Goal: Obtain resource: Obtain resource

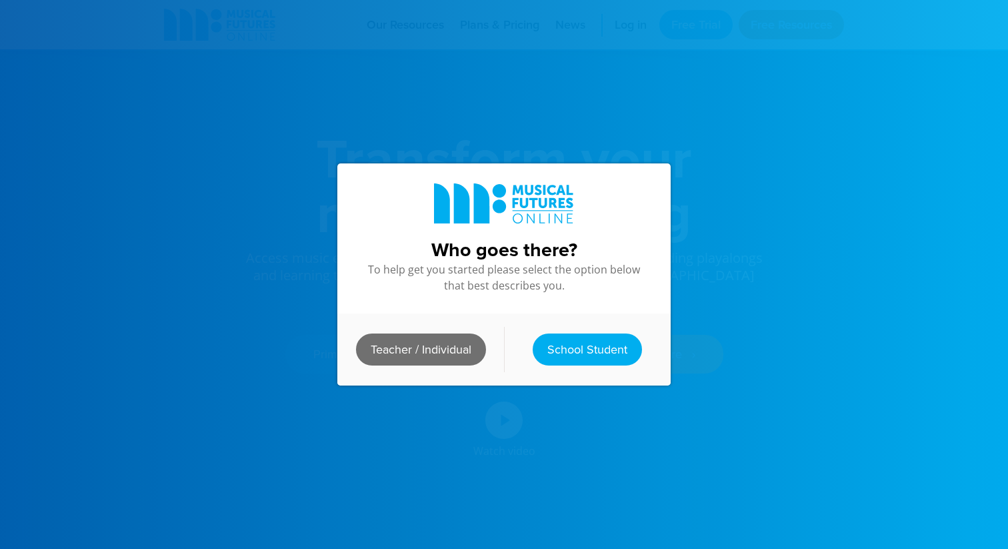
click at [411, 353] on link "Teacher / Individual" at bounding box center [421, 349] width 130 height 32
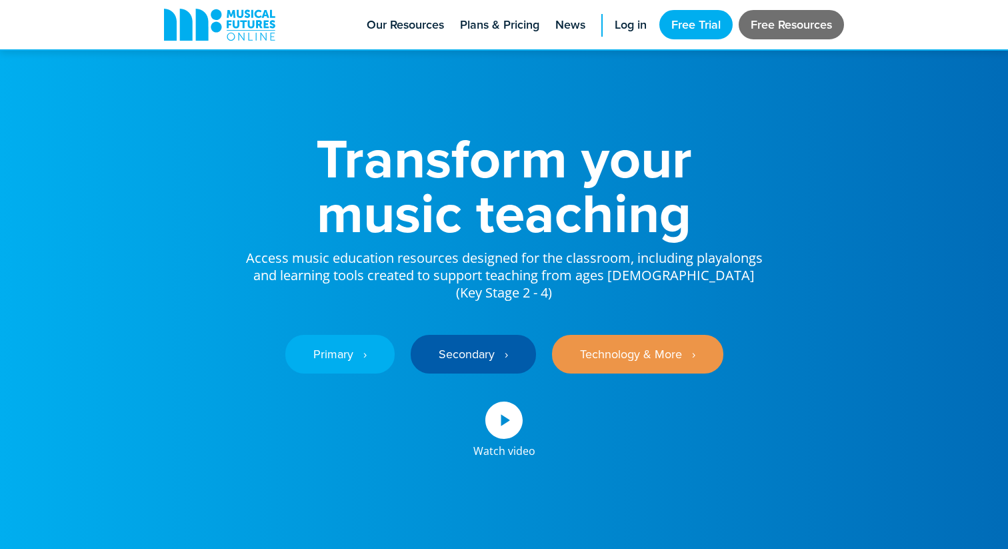
click at [761, 19] on link "Free Resources" at bounding box center [791, 24] width 105 height 29
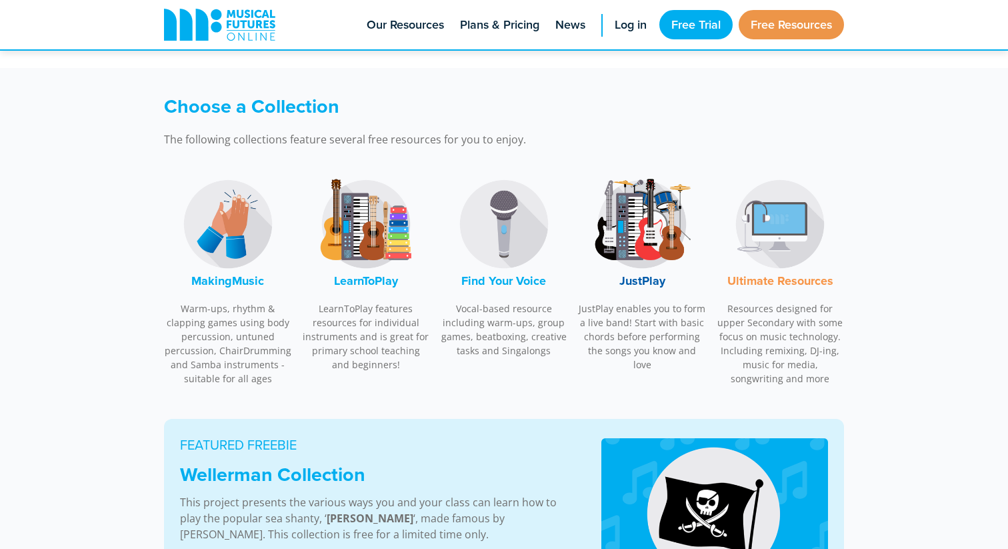
scroll to position [352, 0]
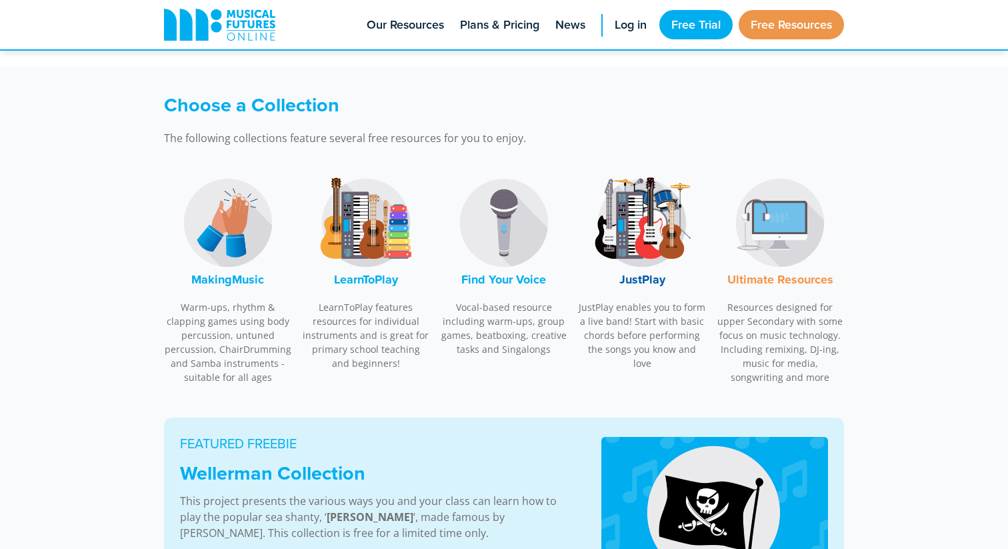
click at [374, 281] on font "LearnToPlay" at bounding box center [366, 279] width 64 height 17
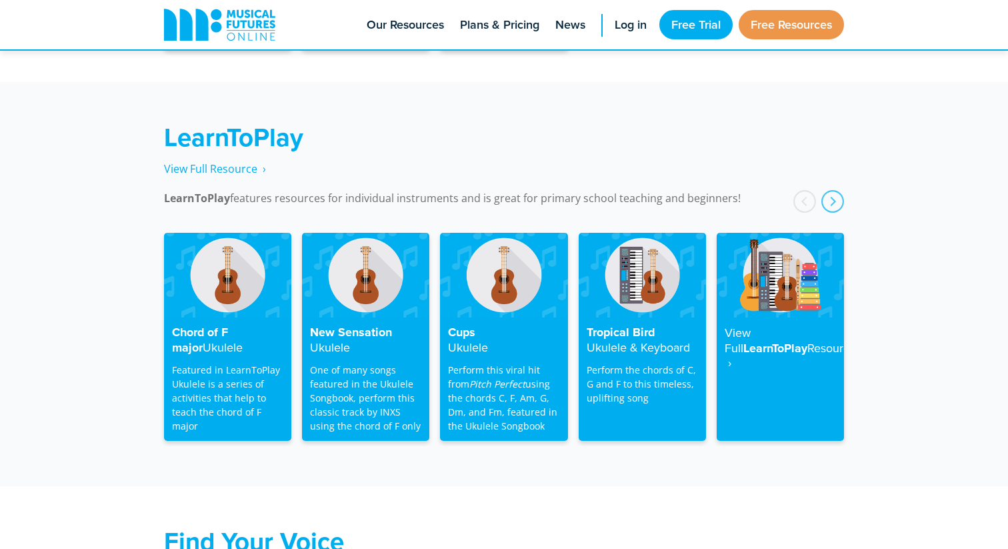
scroll to position [2140, 0]
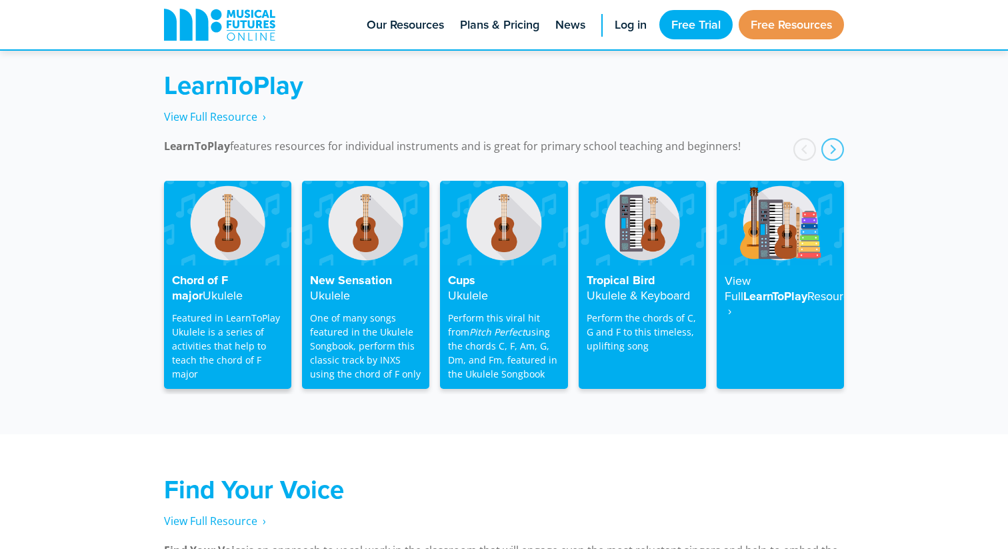
click at [224, 281] on h4 "Chord of F major Ukulele" at bounding box center [227, 287] width 111 height 29
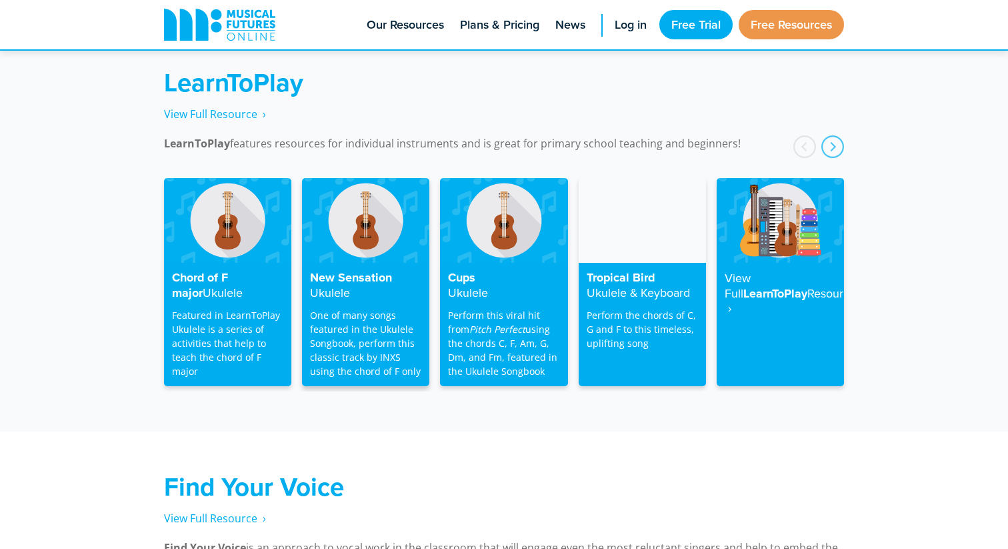
scroll to position [2130, 0]
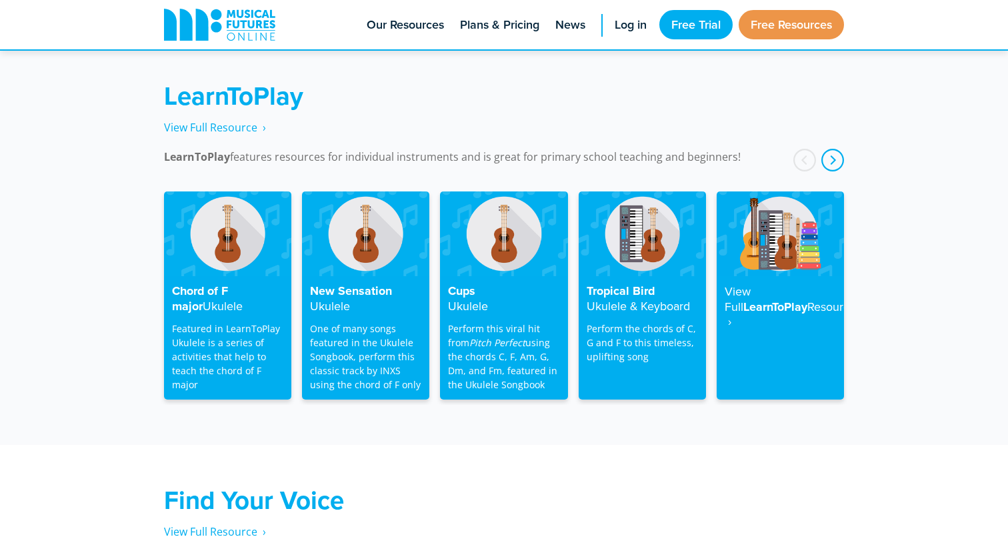
click at [831, 149] on div "next" at bounding box center [833, 160] width 23 height 23
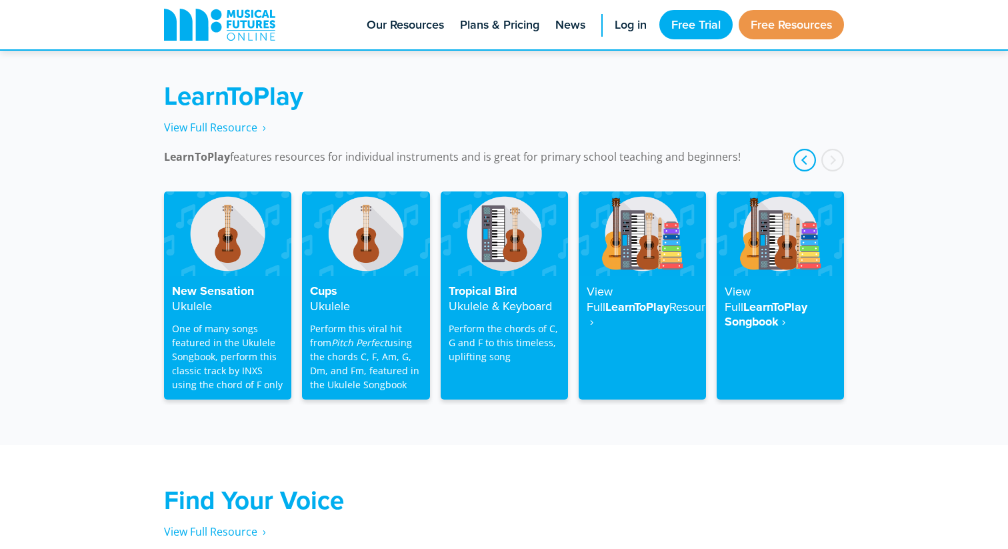
click at [807, 149] on div "prev" at bounding box center [805, 160] width 23 height 23
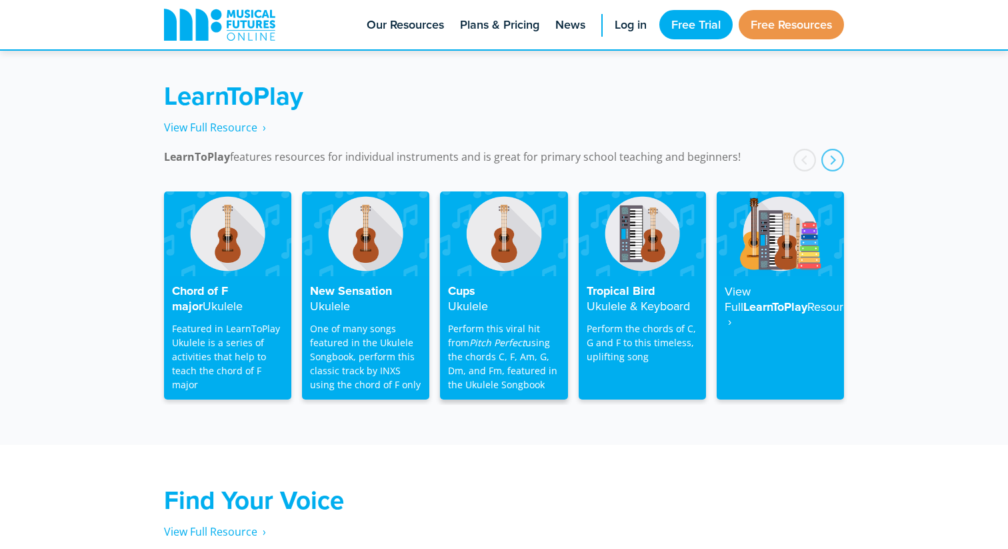
click at [468, 284] on h4 "Cups Ukulele" at bounding box center [503, 298] width 111 height 29
click at [511, 227] on img at bounding box center [503, 233] width 127 height 85
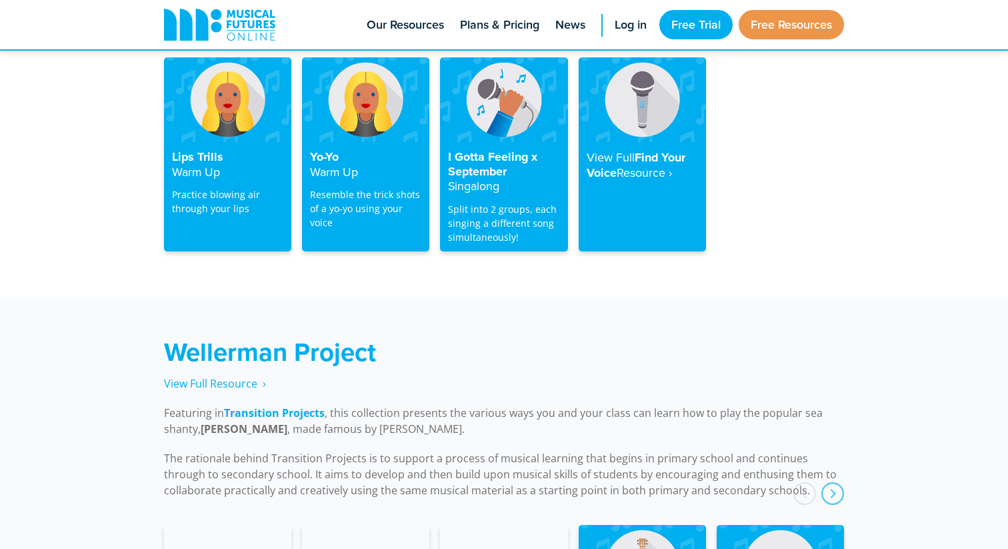
scroll to position [2733, 0]
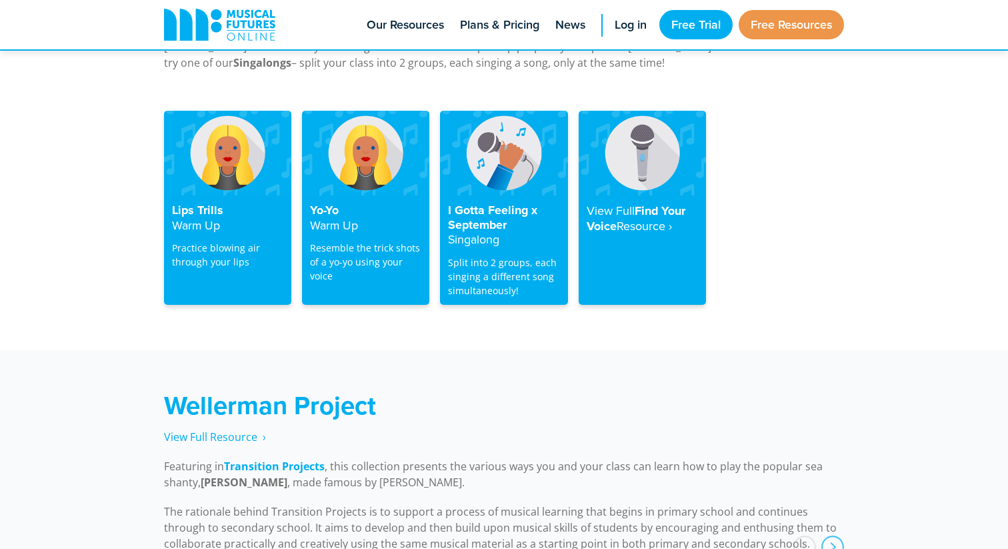
scroll to position [2683, 0]
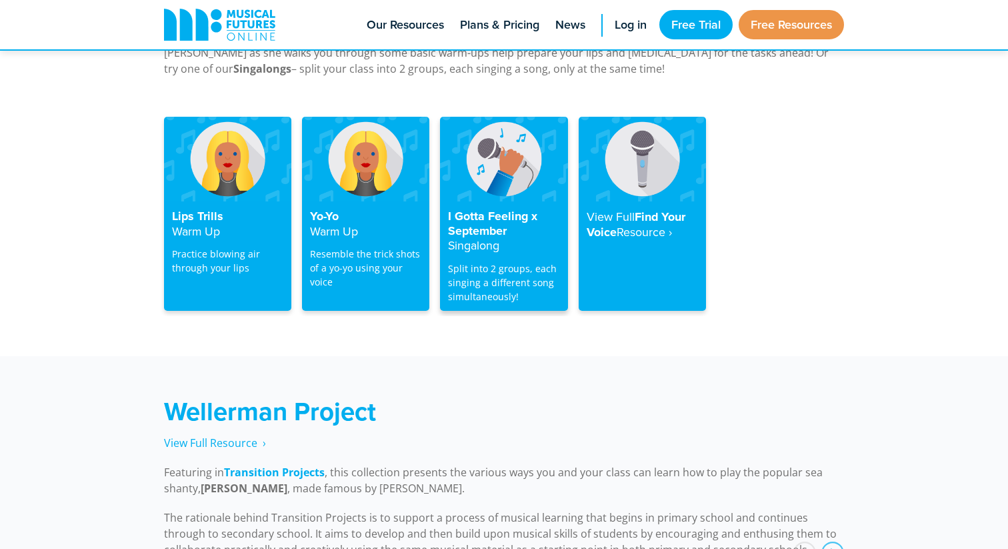
click at [498, 209] on h4 "I Gotta Feeling x September Singalong" at bounding box center [503, 231] width 111 height 44
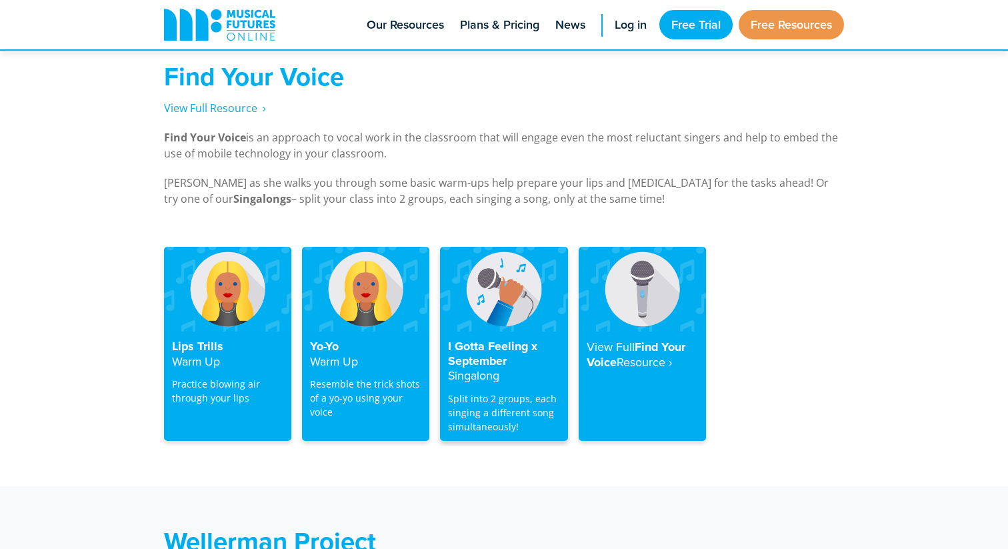
scroll to position [2527, 0]
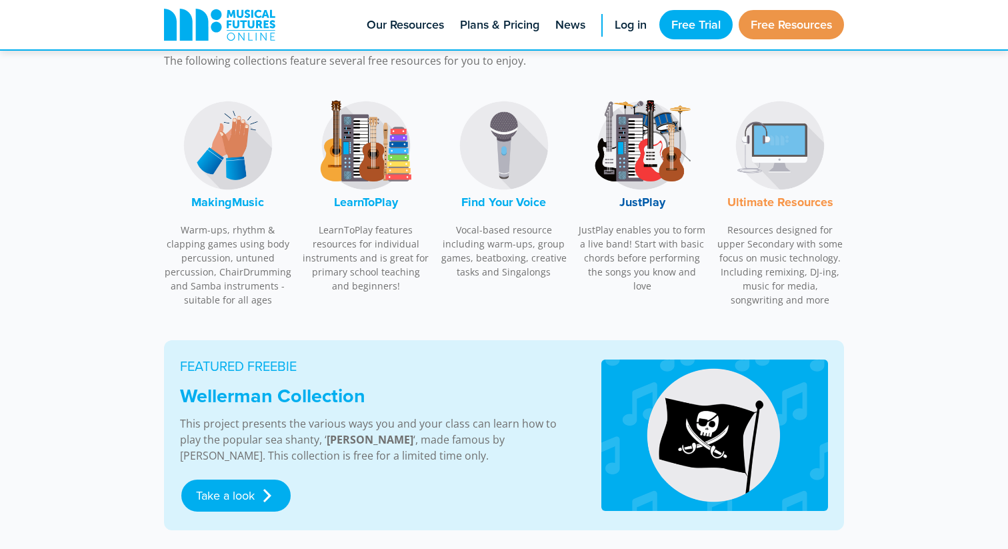
scroll to position [432, 0]
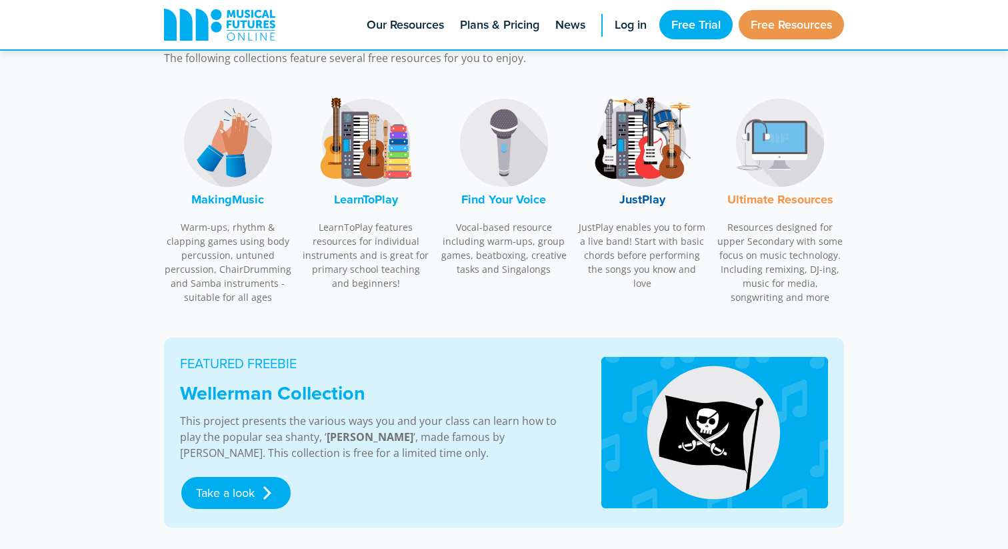
click at [490, 202] on font "Find Your Voice" at bounding box center [503, 199] width 85 height 17
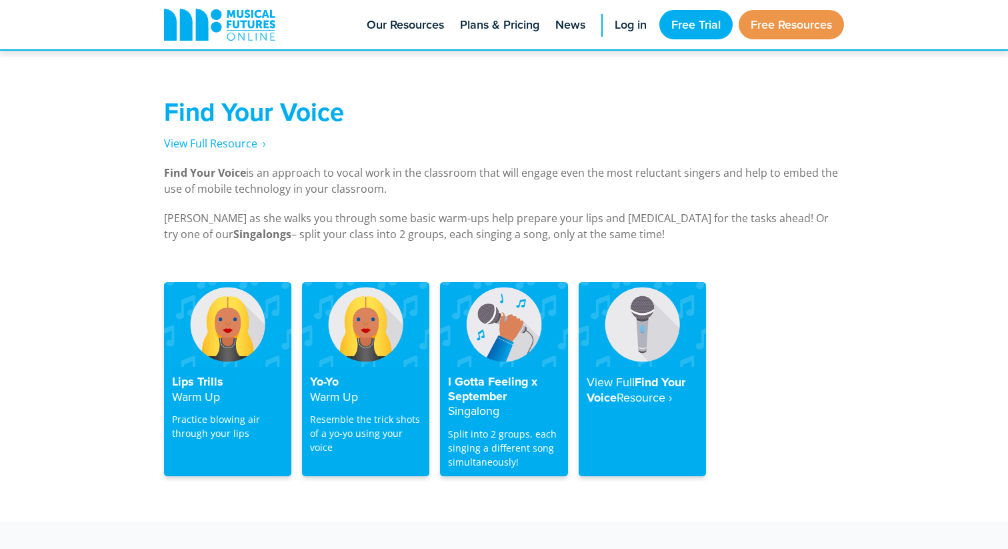
scroll to position [2545, 0]
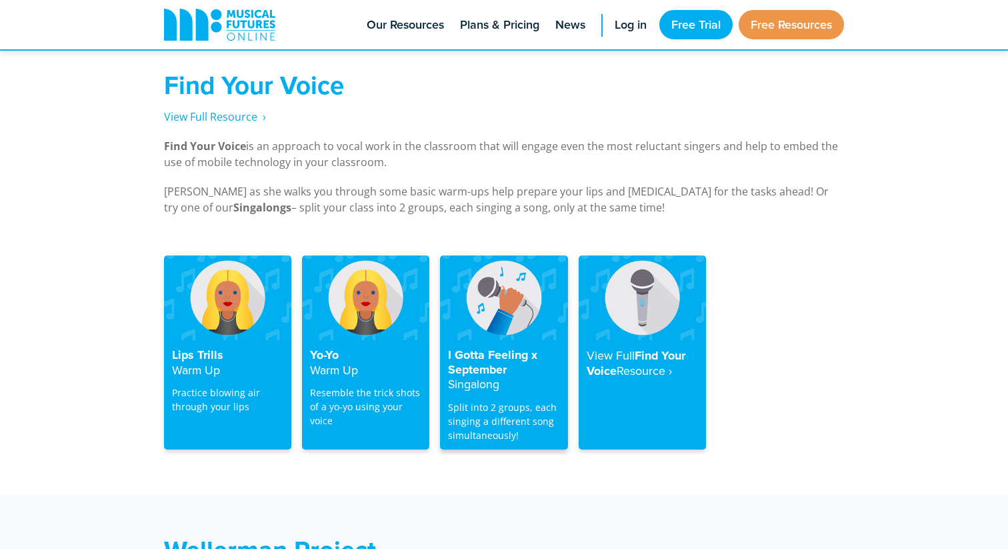
click at [474, 355] on h4 "I Gotta Feeling x September Singalong" at bounding box center [503, 370] width 111 height 44
